Goal: Task Accomplishment & Management: Use online tool/utility

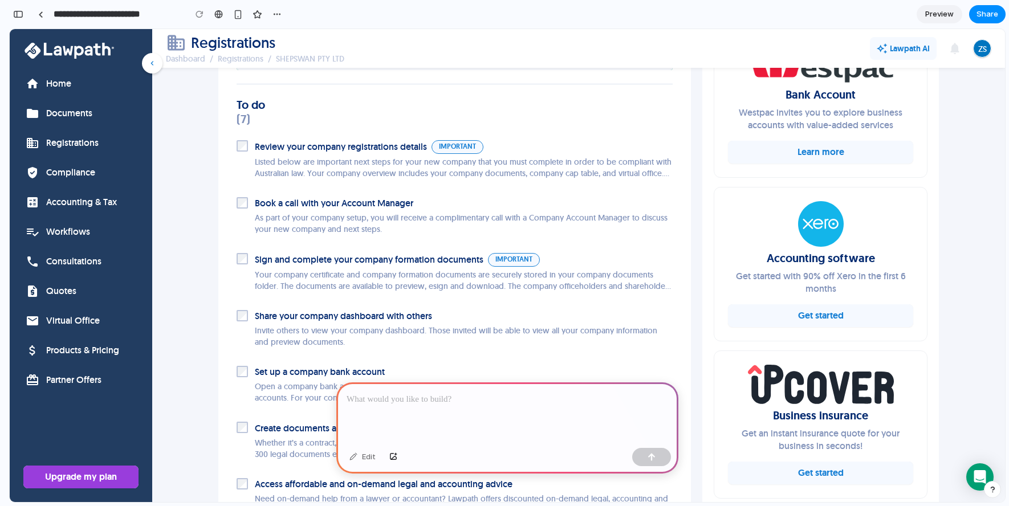
scroll to position [489, 0]
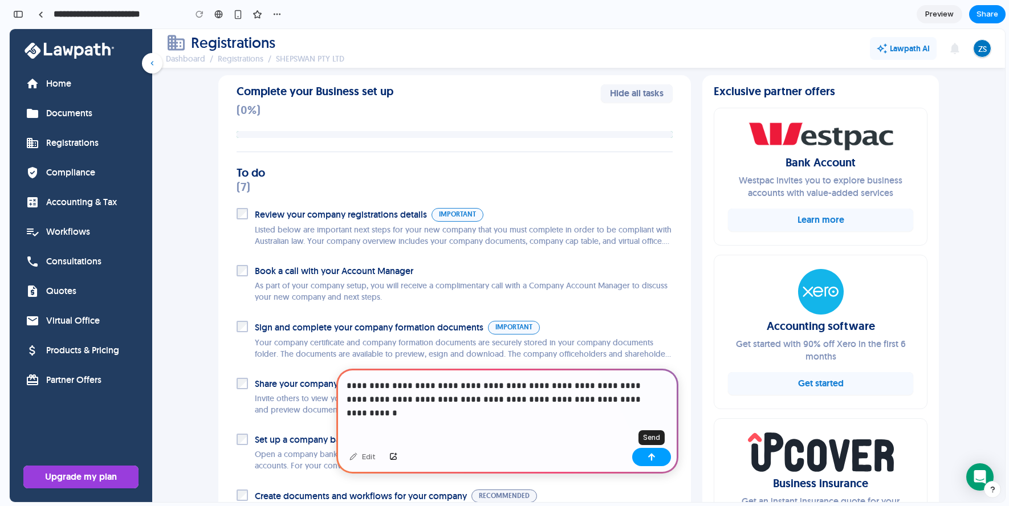
click at [663, 462] on button "button" at bounding box center [651, 457] width 39 height 18
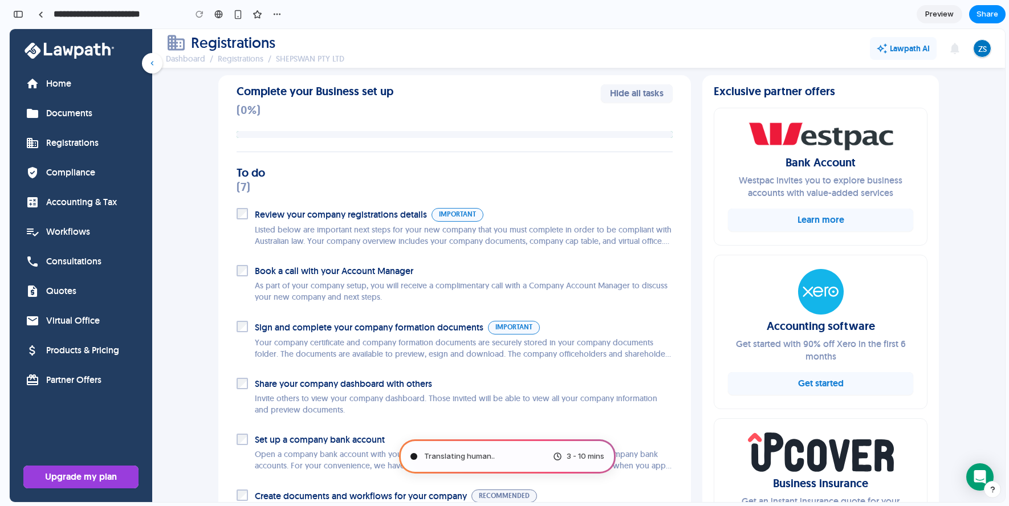
type input "**********"
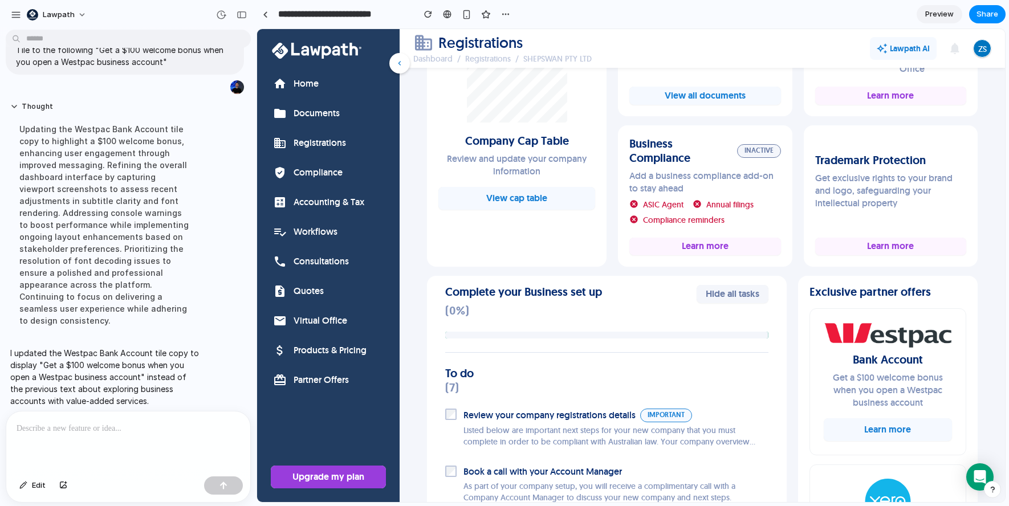
scroll to position [339, 0]
click at [263, 15] on div at bounding box center [265, 14] width 5 height 6
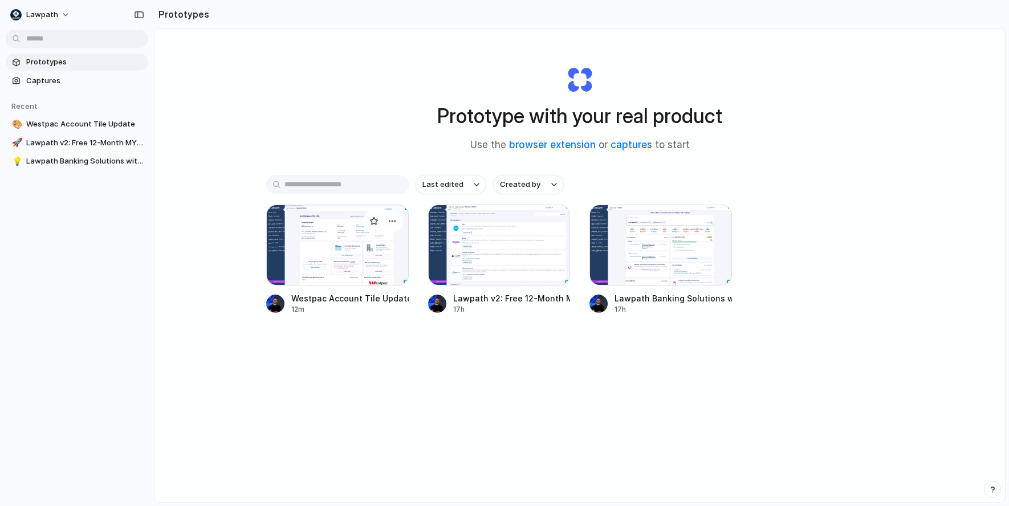
click at [344, 231] on div at bounding box center [337, 245] width 143 height 81
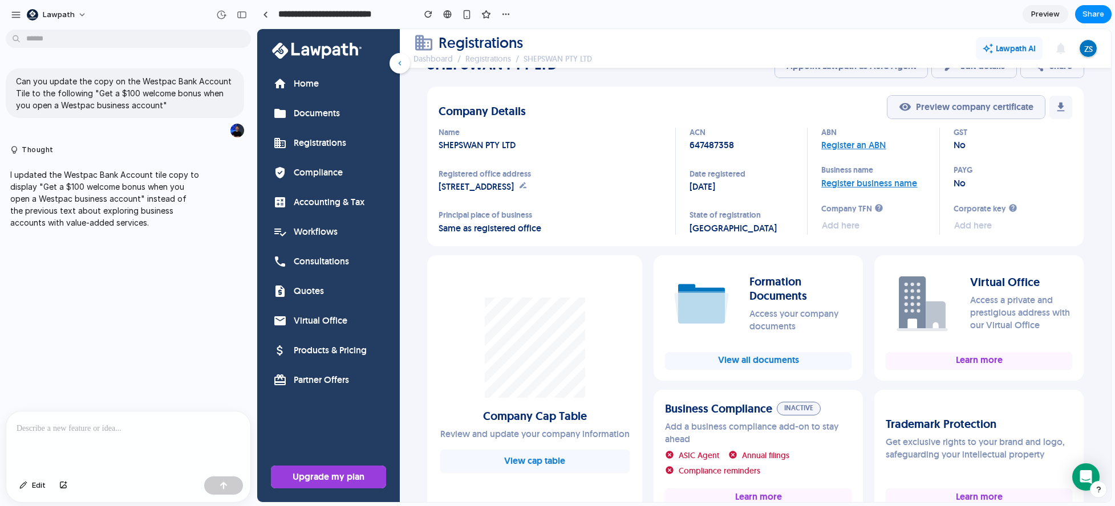
scroll to position [53, 0]
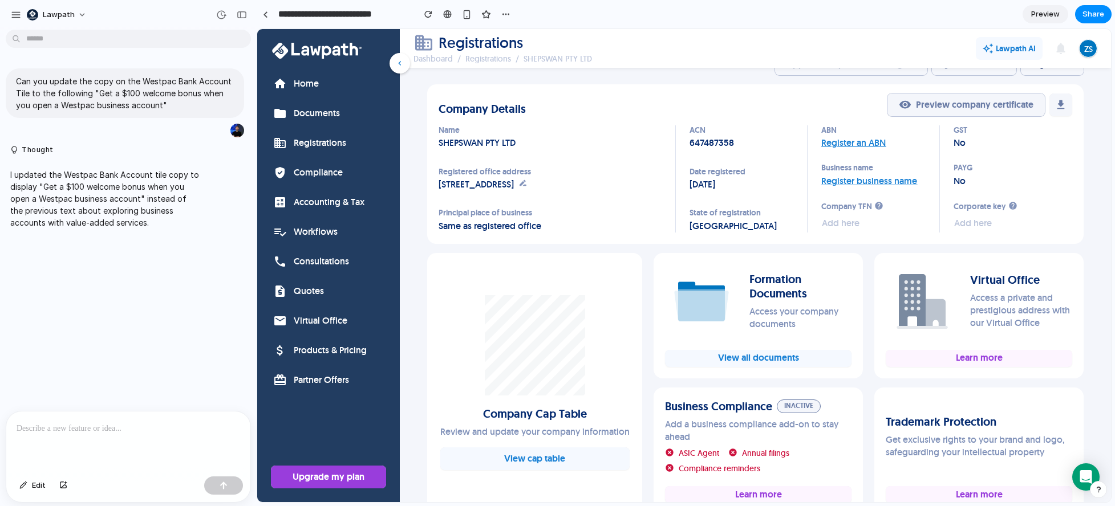
click at [1009, 16] on span "Preview" at bounding box center [1045, 14] width 29 height 11
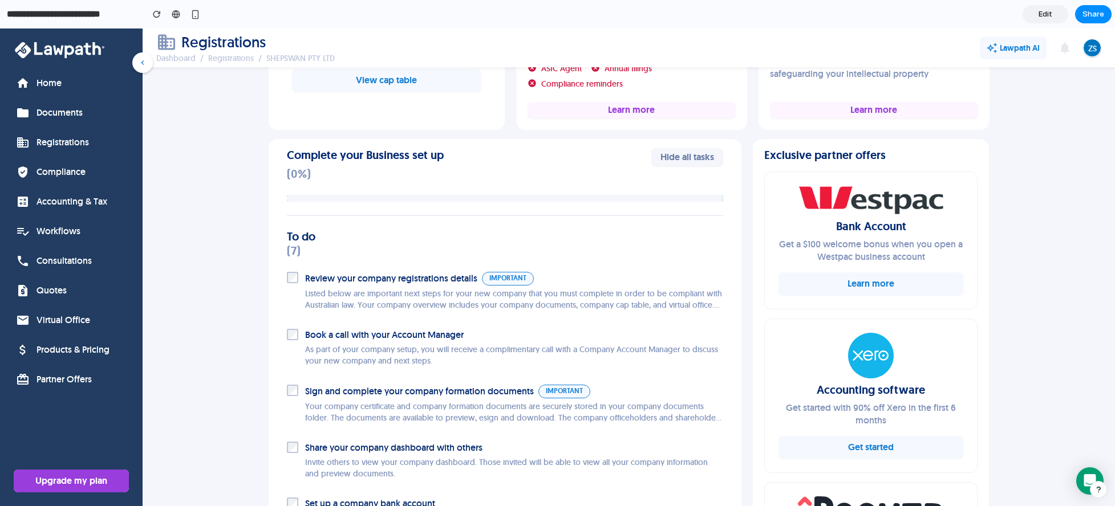
scroll to position [425, 0]
